Goal: Task Accomplishment & Management: Complete application form

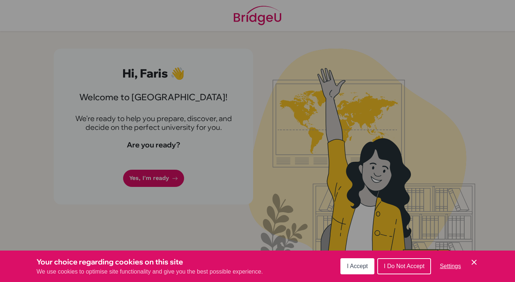
click at [398, 268] on span "I Do Not Accept" at bounding box center [404, 266] width 41 height 6
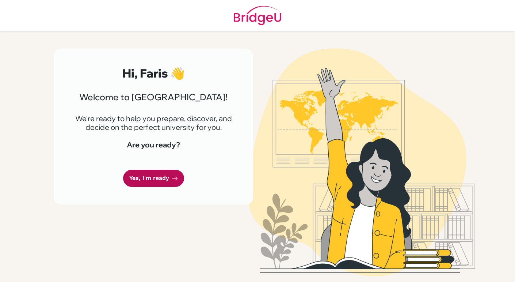
click at [169, 181] on link "Yes, I'm ready" at bounding box center [153, 178] width 61 height 17
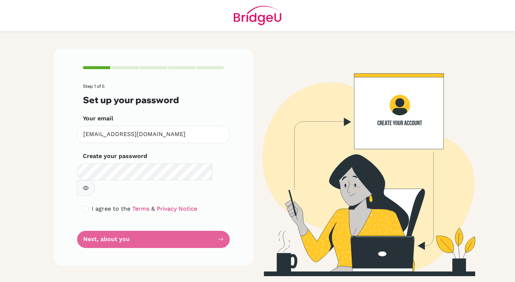
click at [31, 213] on main "Step 1 of 5 Set up your password Your email sharaif@stpaulsschool.org.uk Invali…" at bounding box center [257, 141] width 515 height 282
click at [34, 240] on main "Step 1 of 5 Set up your password Your email sharaif@stpaulsschool.org.uk Invali…" at bounding box center [257, 141] width 515 height 282
click at [86, 206] on input "checkbox" at bounding box center [86, 209] width 6 height 6
checkbox input "true"
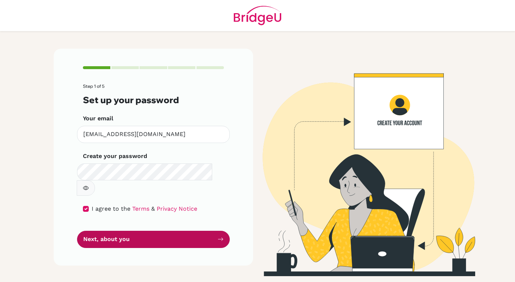
click at [93, 231] on button "Next, about you" at bounding box center [153, 239] width 153 height 17
